Goal: Transaction & Acquisition: Purchase product/service

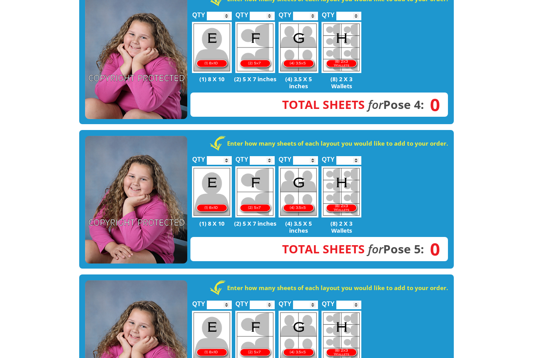
click at [112, 198] on img at bounding box center [136, 200] width 102 height 128
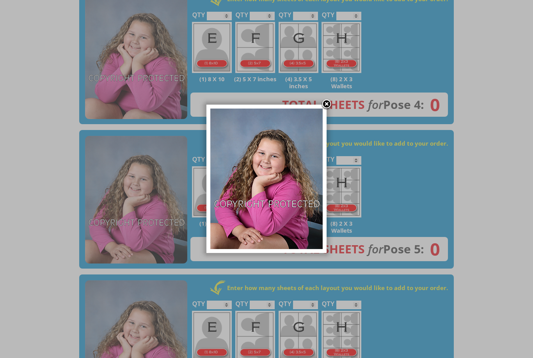
click at [320, 105] on div at bounding box center [267, 179] width 120 height 148
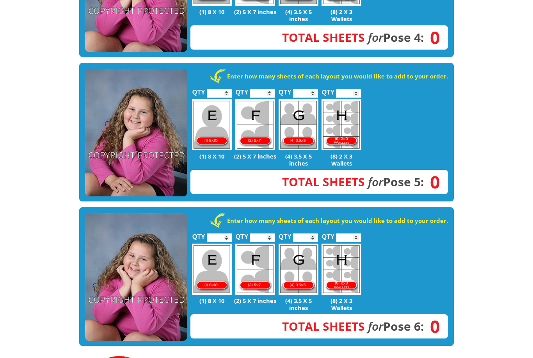
scroll to position [722, 0]
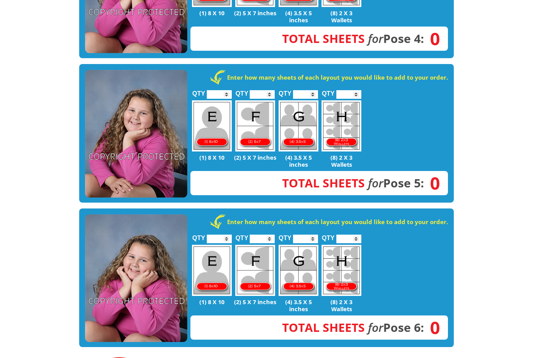
click at [220, 91] on input "*" at bounding box center [219, 95] width 25 height 9
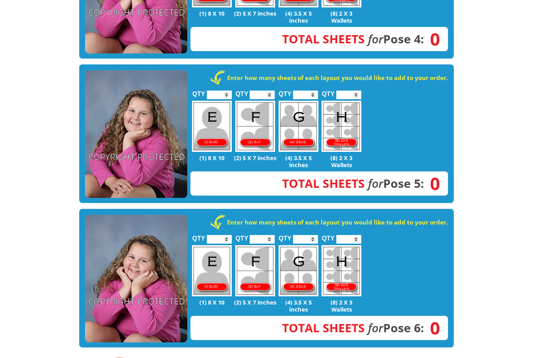
type input "*"
click at [270, 91] on input "*" at bounding box center [262, 95] width 25 height 9
type input "*"
click at [359, 91] on input "*" at bounding box center [348, 95] width 25 height 9
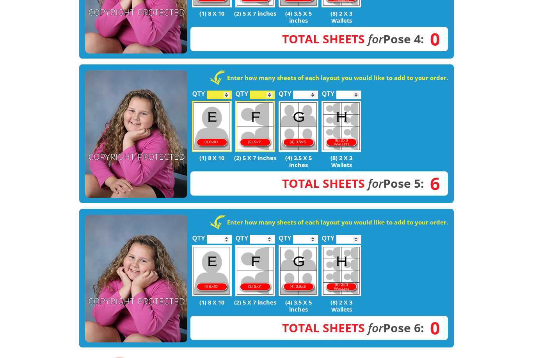
type input "*"
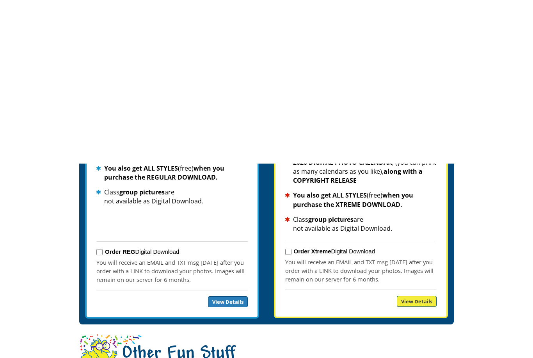
scroll to position [1247, 0]
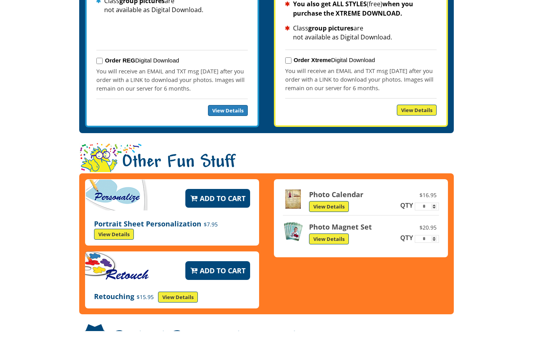
click at [436, 262] on input "*" at bounding box center [427, 266] width 24 height 8
type input "*"
click at [416, 248] on div "Add to Cart Portrait Sheet Personalization $7.95 View Details Add to Cart Retou…" at bounding box center [266, 270] width 375 height 141
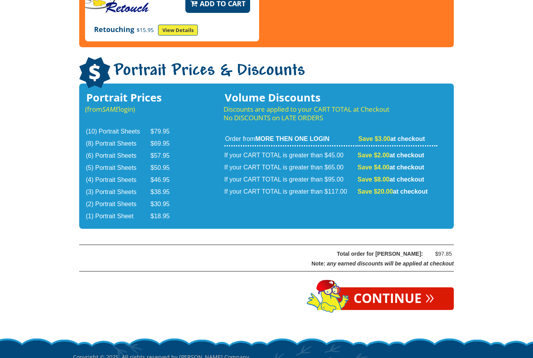
scroll to position [1541, 0]
click at [433, 292] on span "»" at bounding box center [430, 296] width 9 height 9
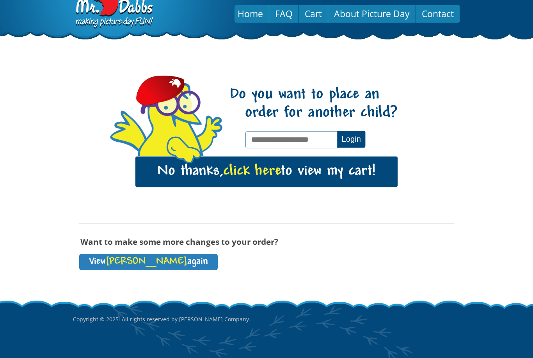
scroll to position [18, 0]
click at [327, 171] on link "No thanks, click here to view my cart!" at bounding box center [266, 172] width 262 height 30
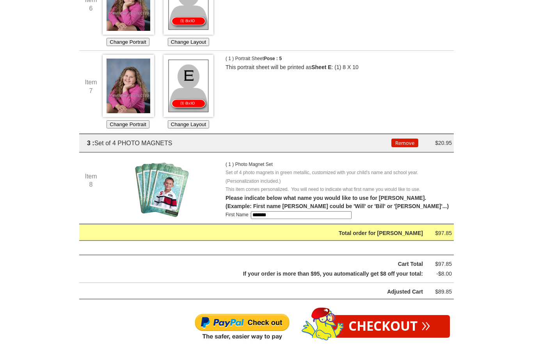
scroll to position [643, 0]
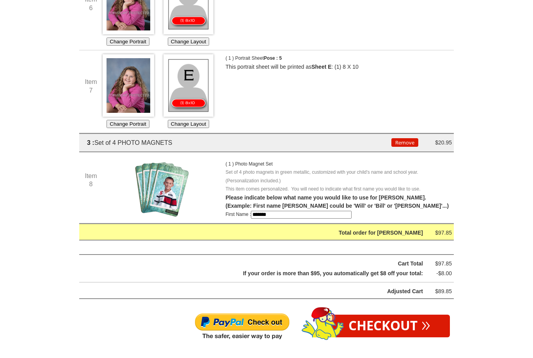
click at [272, 320] on img at bounding box center [242, 327] width 96 height 28
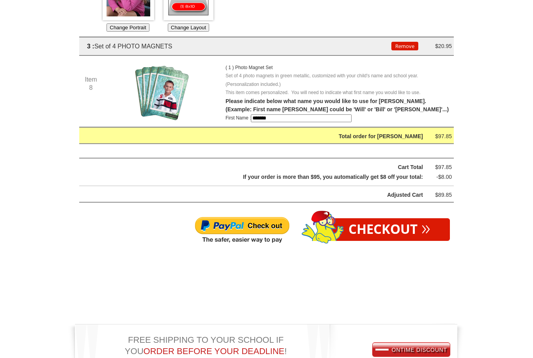
scroll to position [758, 0]
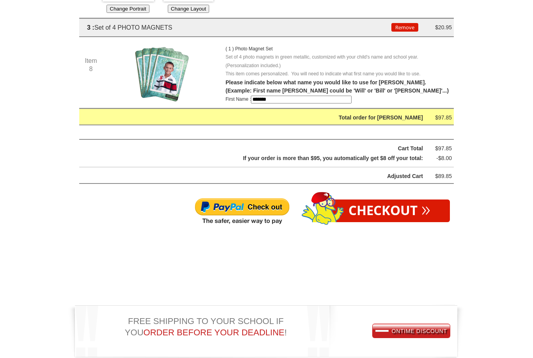
click at [265, 208] on img at bounding box center [242, 212] width 96 height 28
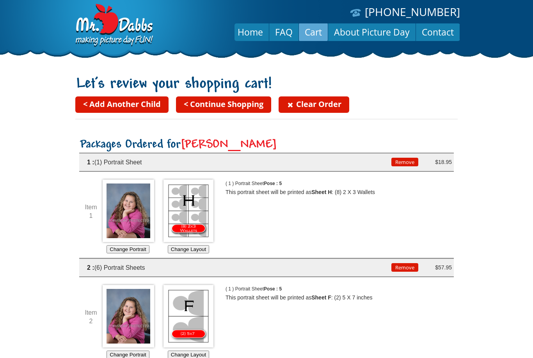
scroll to position [783, 0]
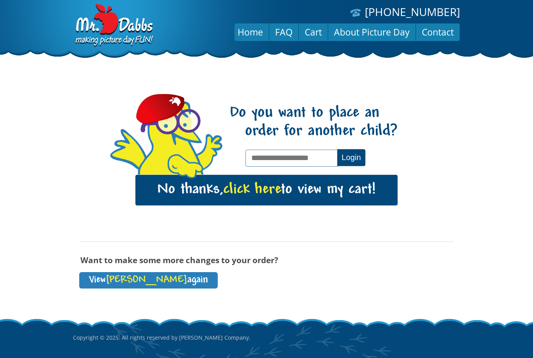
scroll to position [18, 0]
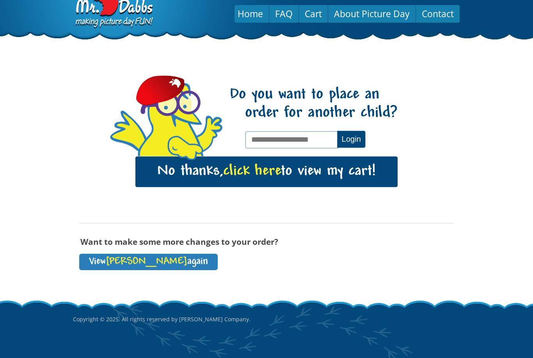
click at [221, 158] on link "No thanks, click here to view my cart!" at bounding box center [266, 172] width 262 height 30
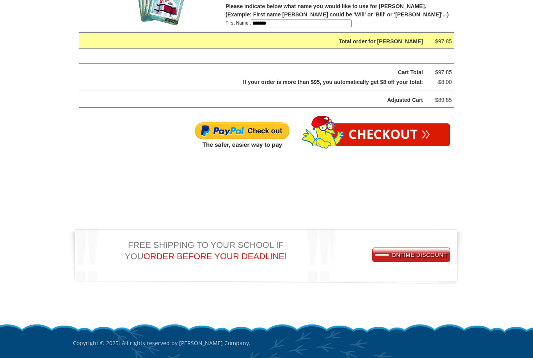
scroll to position [834, 0]
click at [437, 255] on span "ONTIME DISCOUNT" at bounding box center [412, 255] width 72 height 6
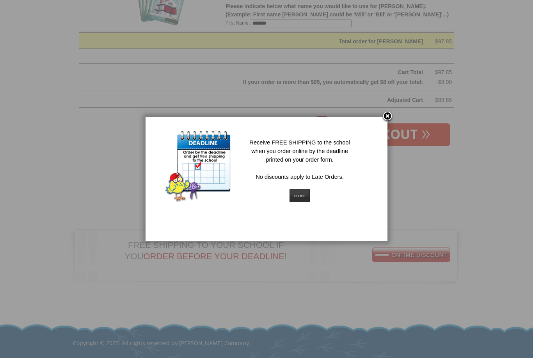
click at [389, 116] on link at bounding box center [388, 117] width 12 height 12
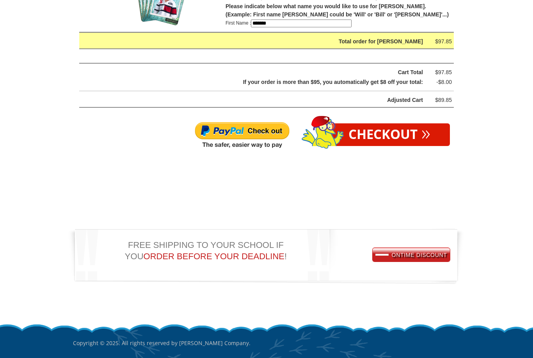
click at [265, 128] on img at bounding box center [242, 135] width 96 height 28
